Goal: Navigation & Orientation: Find specific page/section

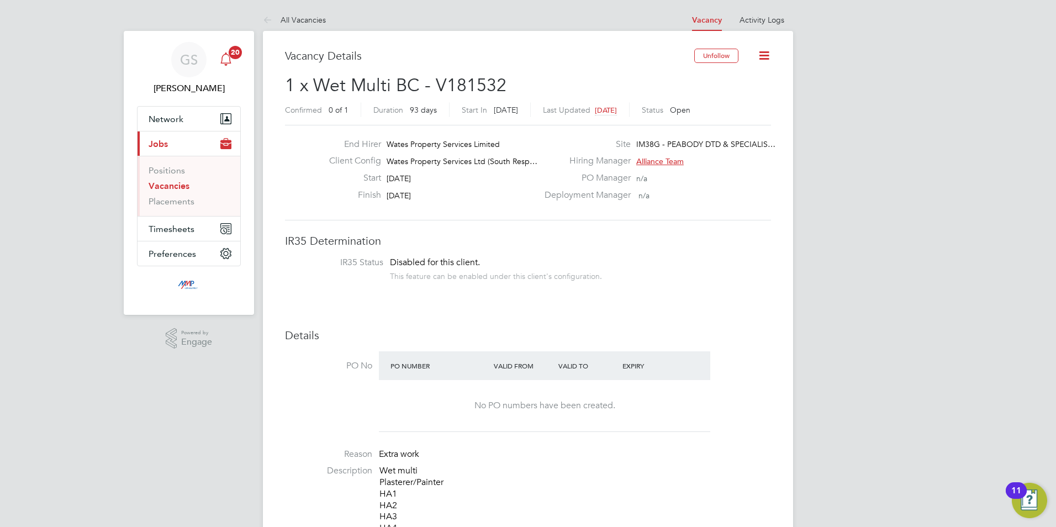
click at [231, 61] on icon "Main navigation" at bounding box center [225, 58] width 13 height 13
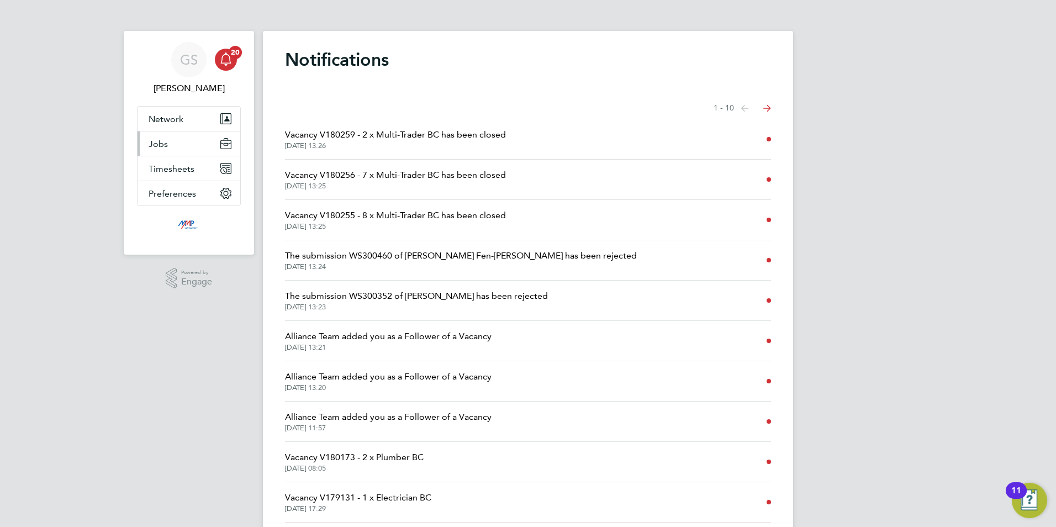
click at [188, 137] on button "Jobs" at bounding box center [188, 143] width 103 height 24
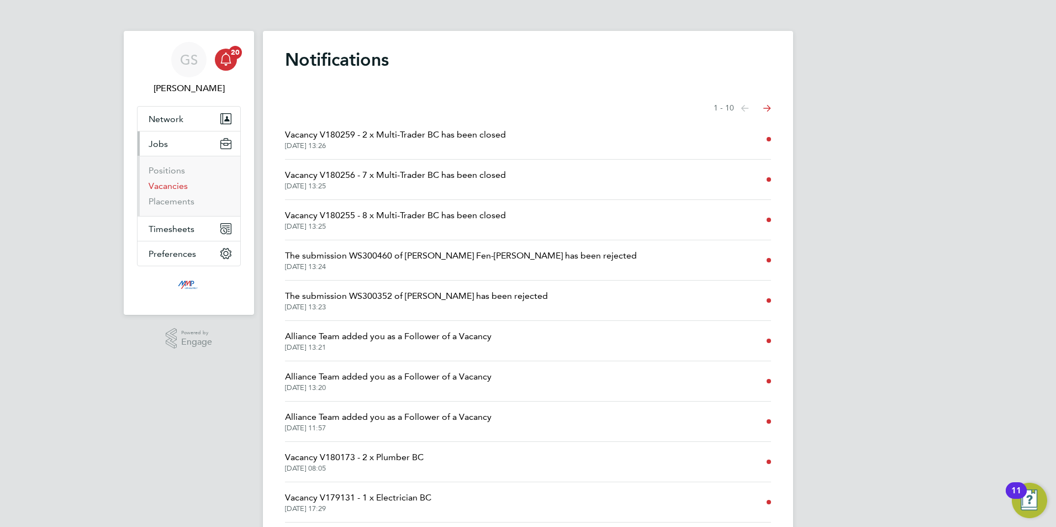
click at [179, 182] on link "Vacancies" at bounding box center [168, 186] width 39 height 10
